Goal: Task Accomplishment & Management: Complete application form

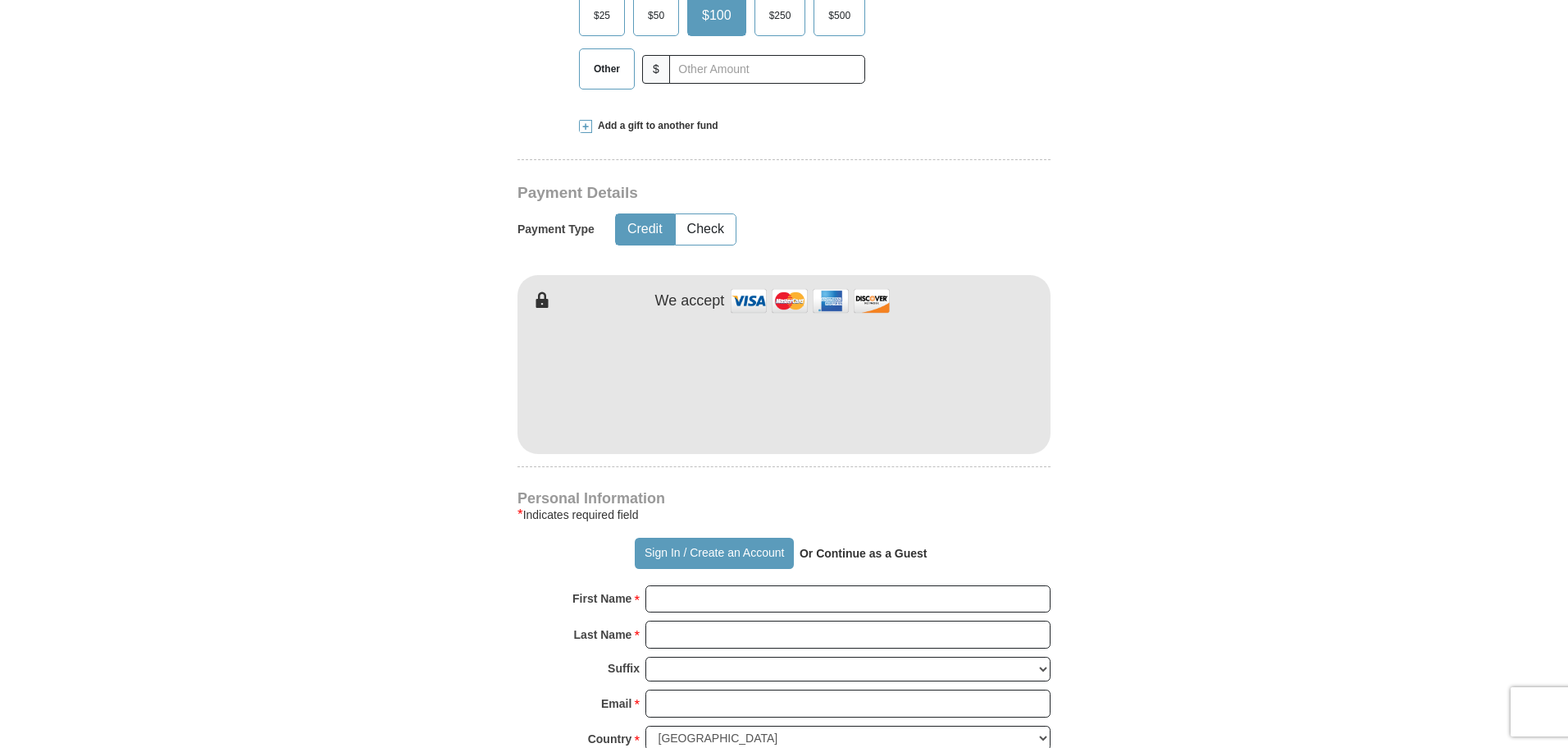
scroll to position [655, 0]
click at [676, 599] on input "First Name *" at bounding box center [848, 598] width 405 height 28
type input "[PERSON_NAME]"
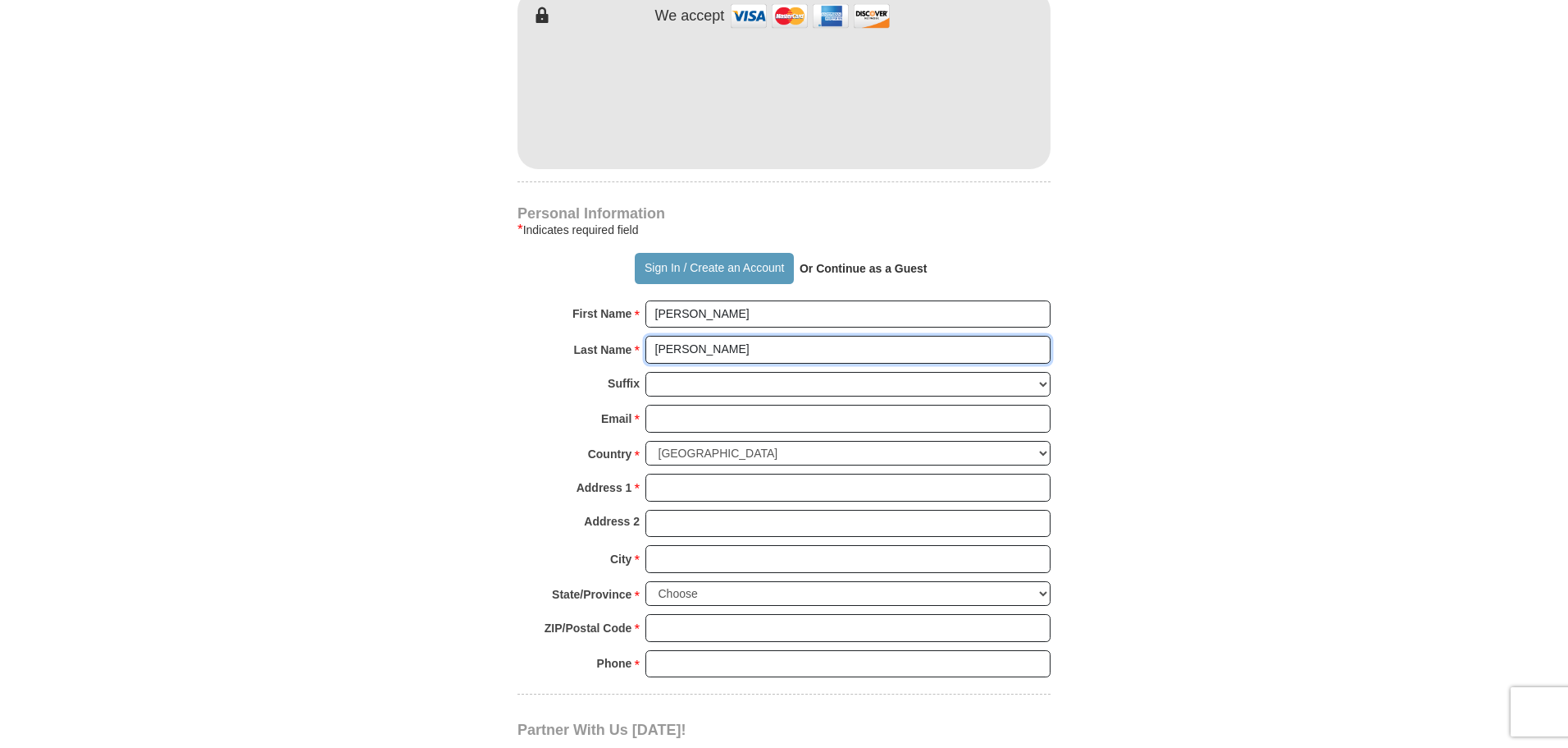
scroll to position [943, 0]
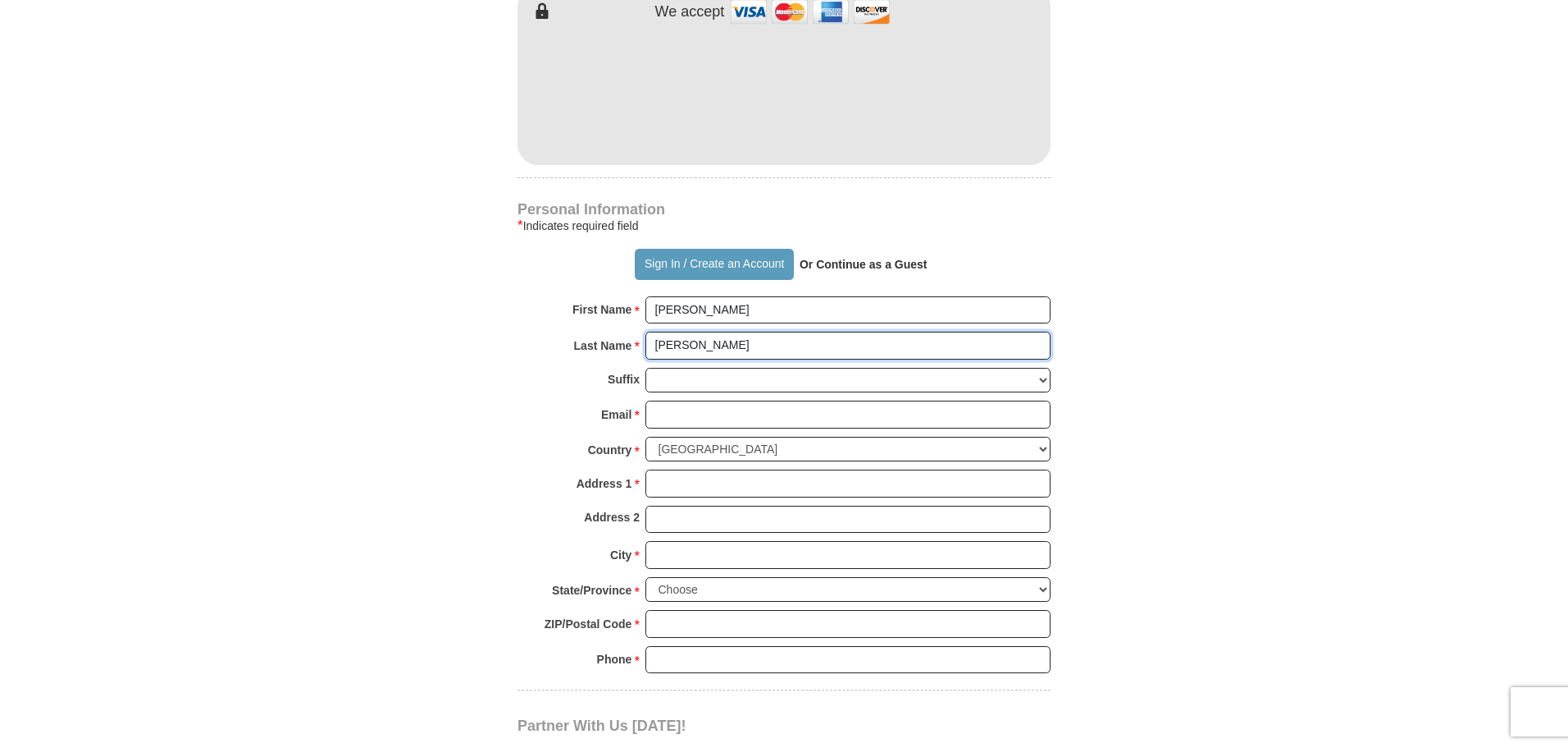
type input "[PERSON_NAME]"
click at [684, 419] on input "Email *" at bounding box center [848, 414] width 405 height 28
type input "[EMAIL_ADDRESS][DOMAIN_NAME]"
click at [736, 475] on input "Address 1 *" at bounding box center [848, 483] width 405 height 28
type input "[STREET_ADDRESS]"
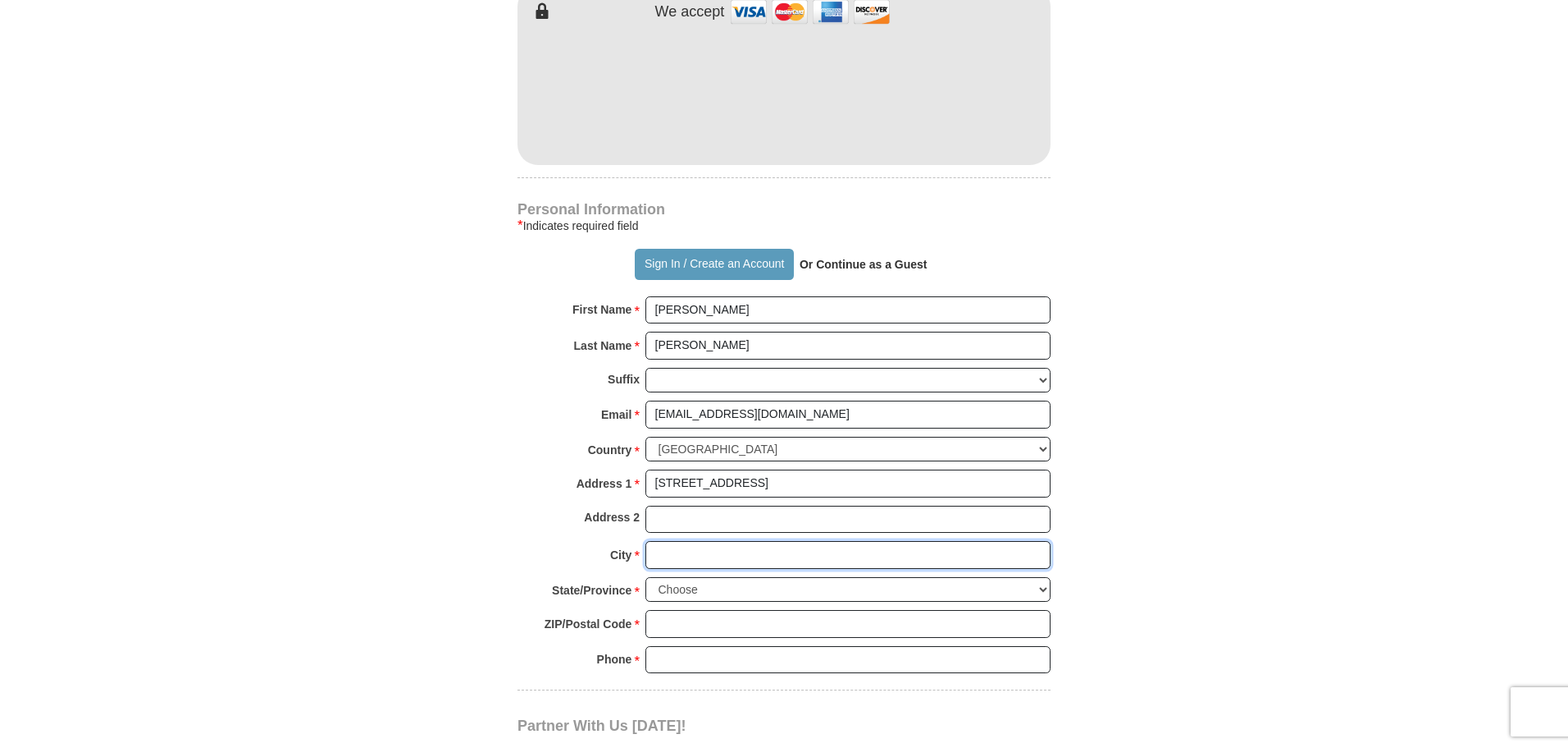
type input "[GEOGRAPHIC_DATA]"
select select "AL"
type input "36580"
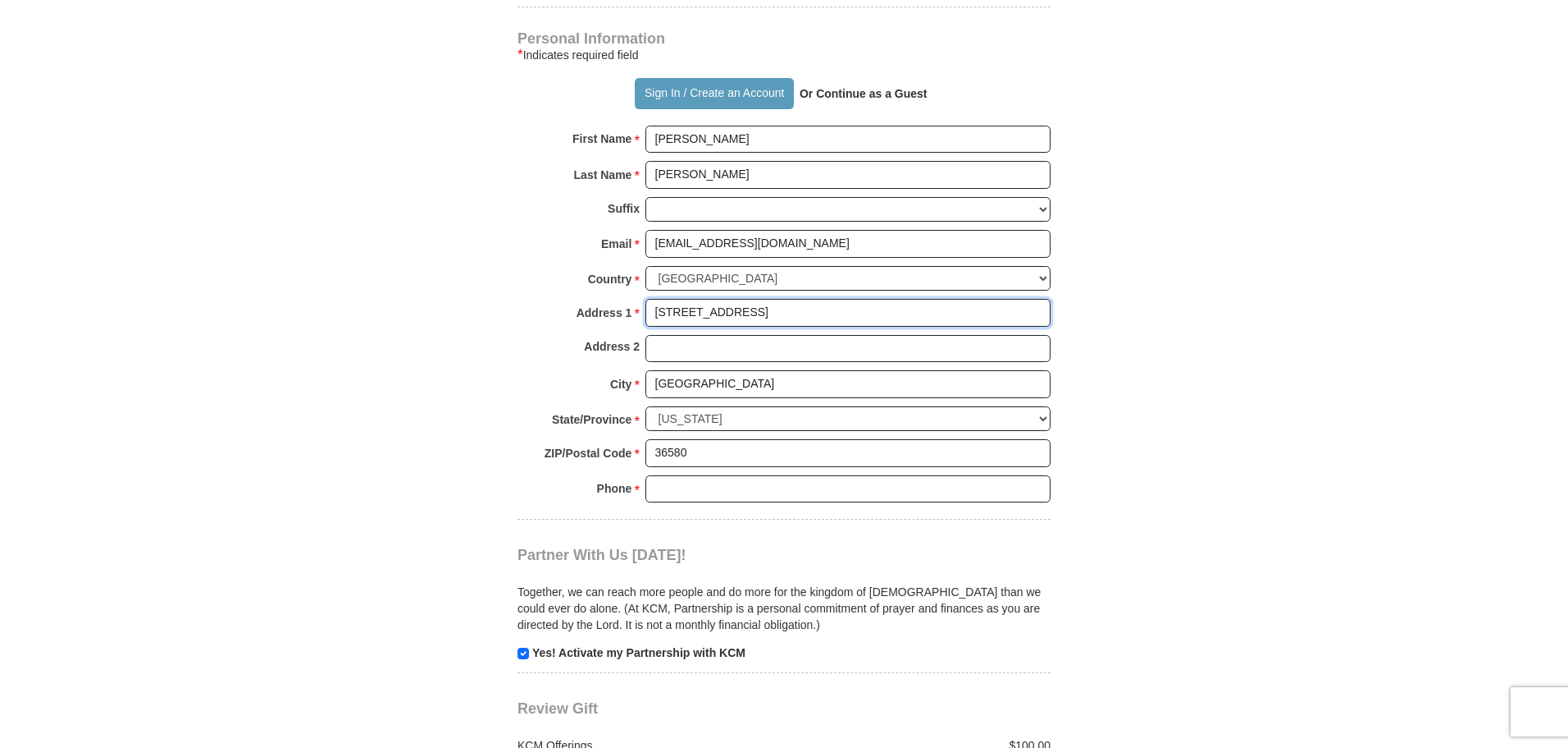
scroll to position [1116, 0]
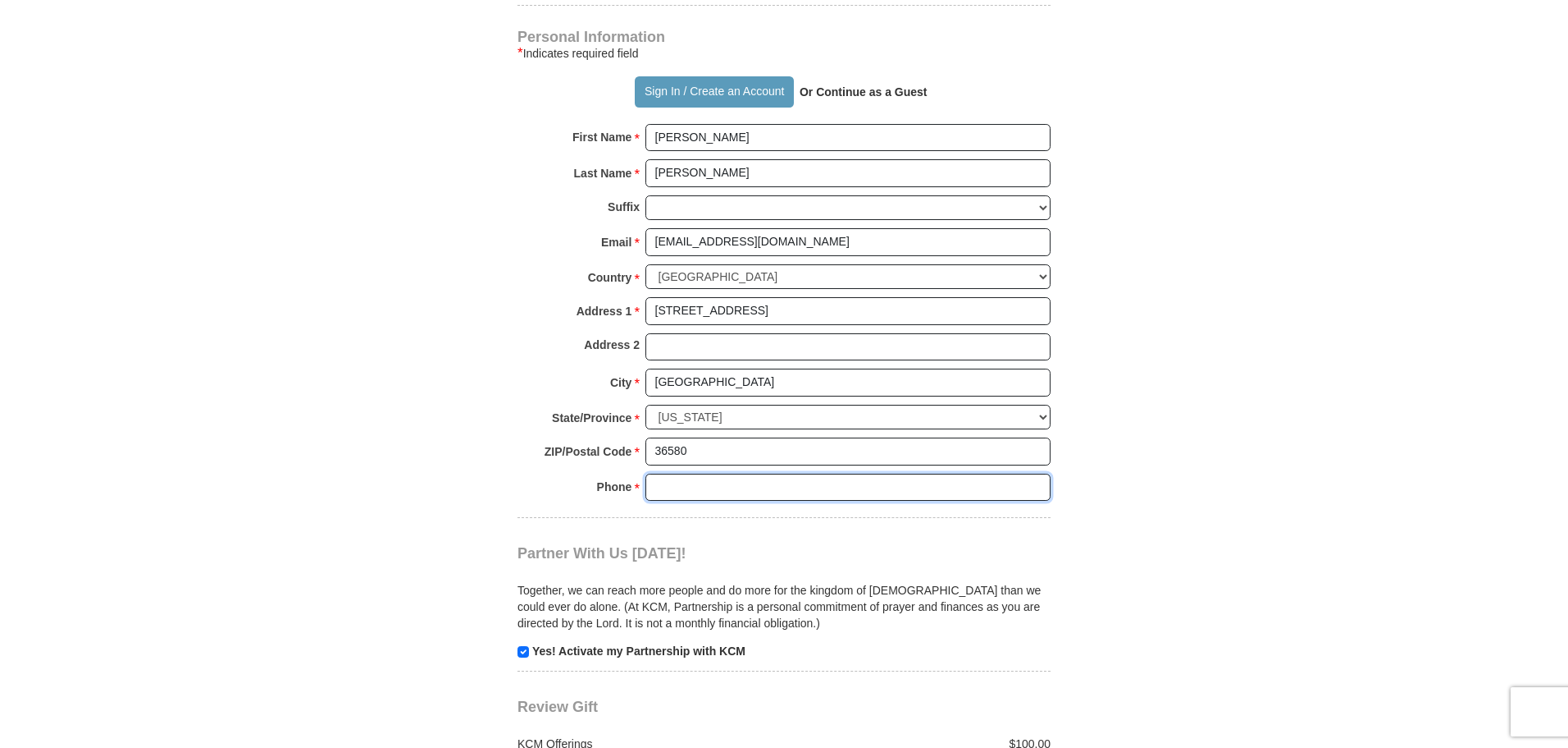
click at [748, 486] on input "Phone * *" at bounding box center [848, 487] width 405 height 28
type input "2512790853"
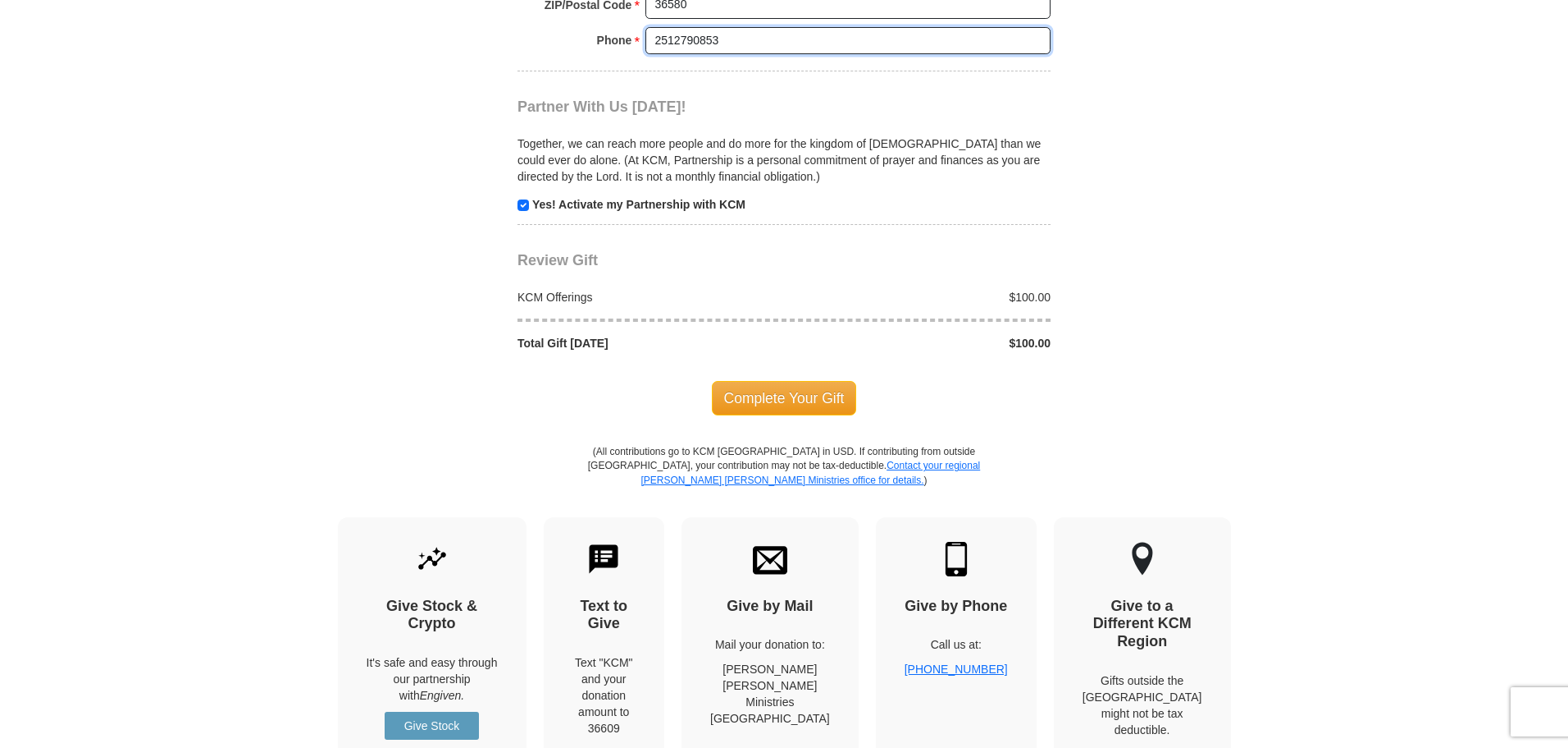
scroll to position [1563, 0]
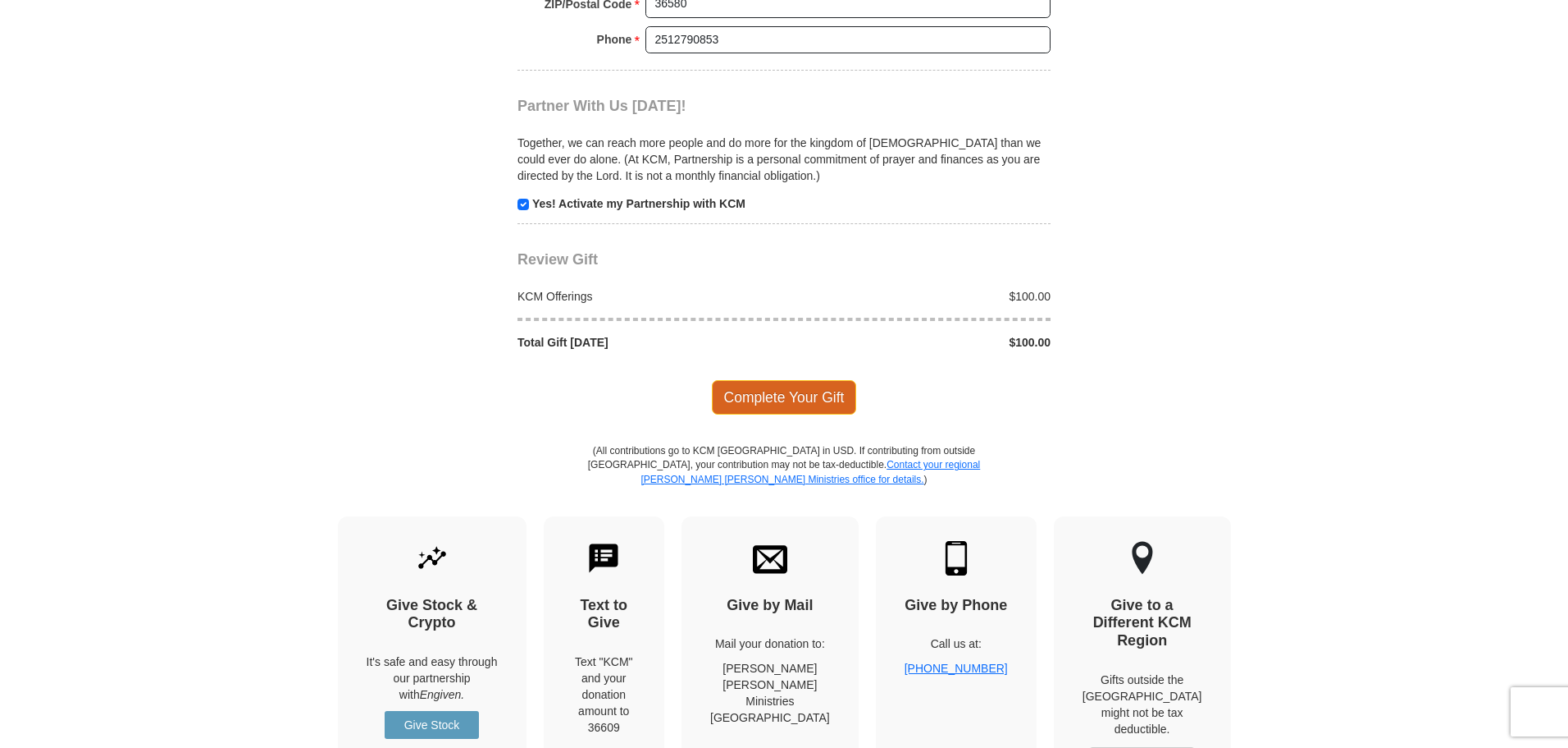
click at [758, 402] on span "Complete Your Gift" at bounding box center [784, 398] width 145 height 35
